Goal: Manage account settings

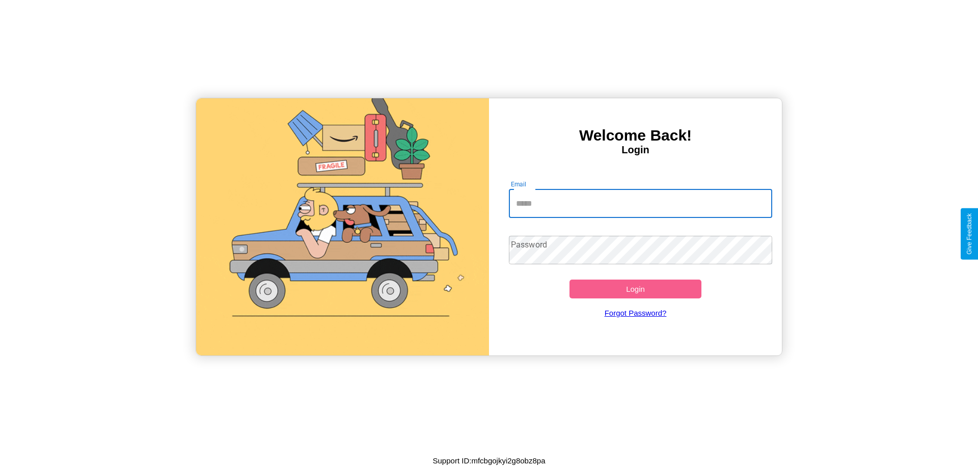
click at [640, 203] on input "Email" at bounding box center [641, 204] width 264 height 29
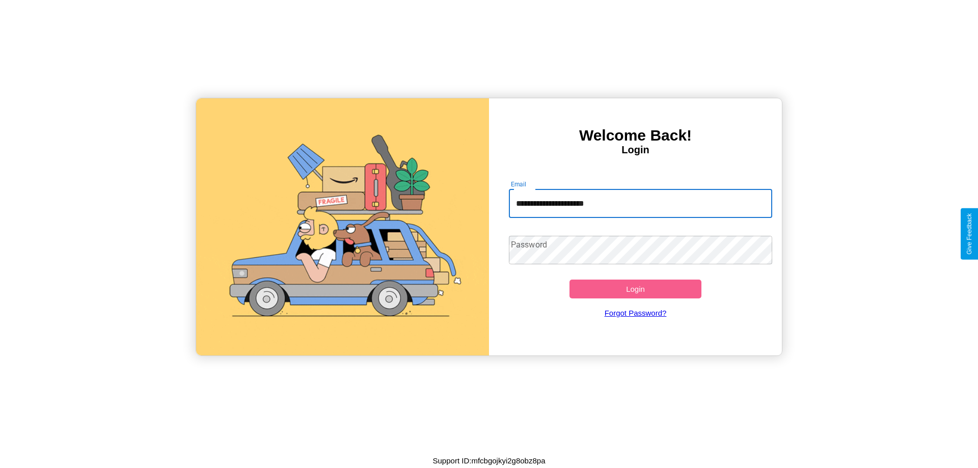
type input "**********"
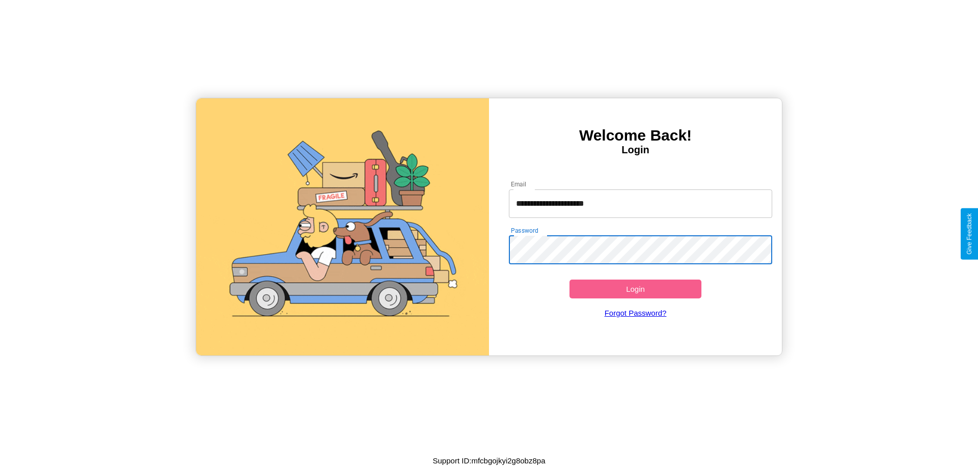
click at [635, 289] on button "Login" at bounding box center [636, 289] width 132 height 19
